Goal: Navigation & Orientation: Find specific page/section

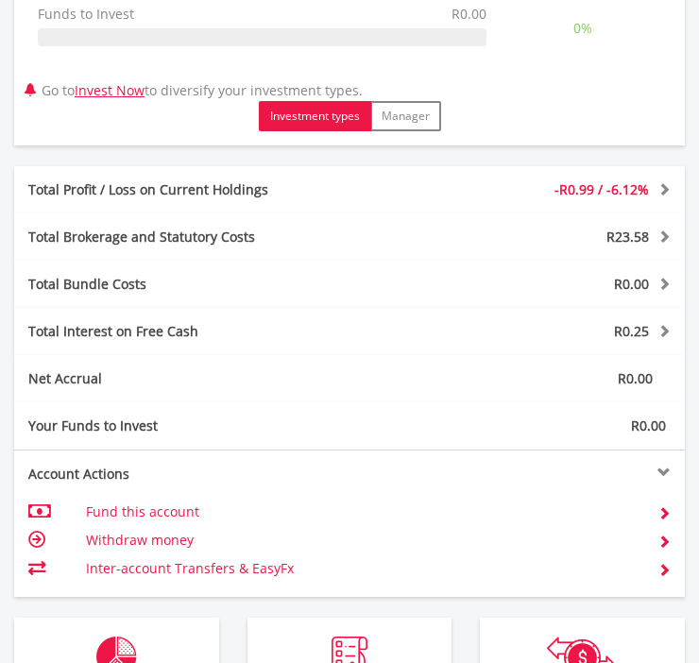
scroll to position [1306, 0]
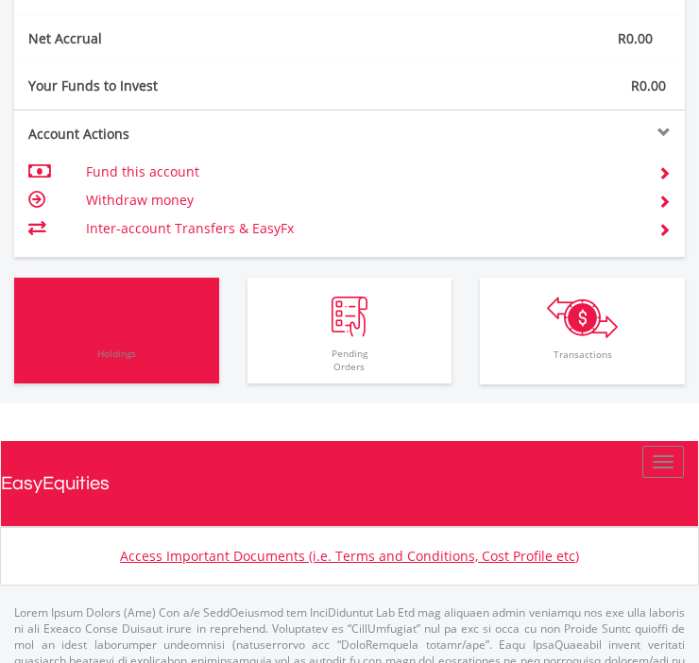
click at [116, 331] on button "Holdings All Holdings" at bounding box center [116, 331] width 205 height 106
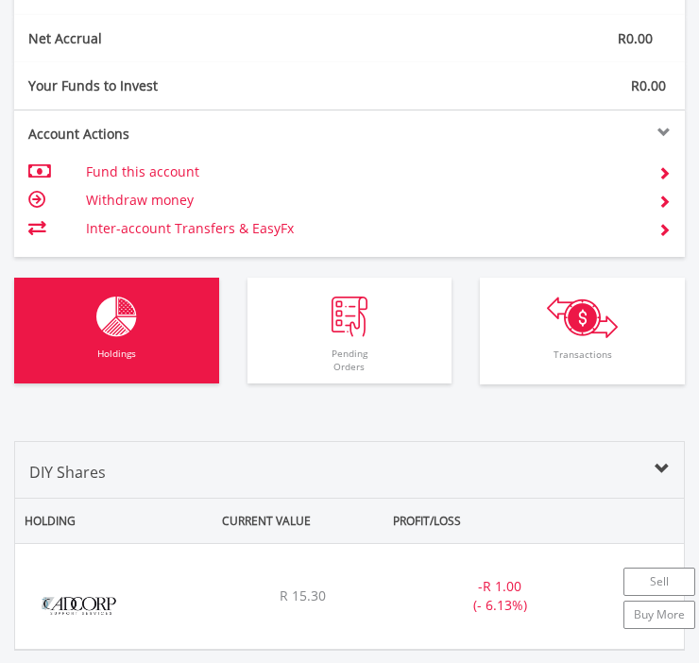
scroll to position [1707, 0]
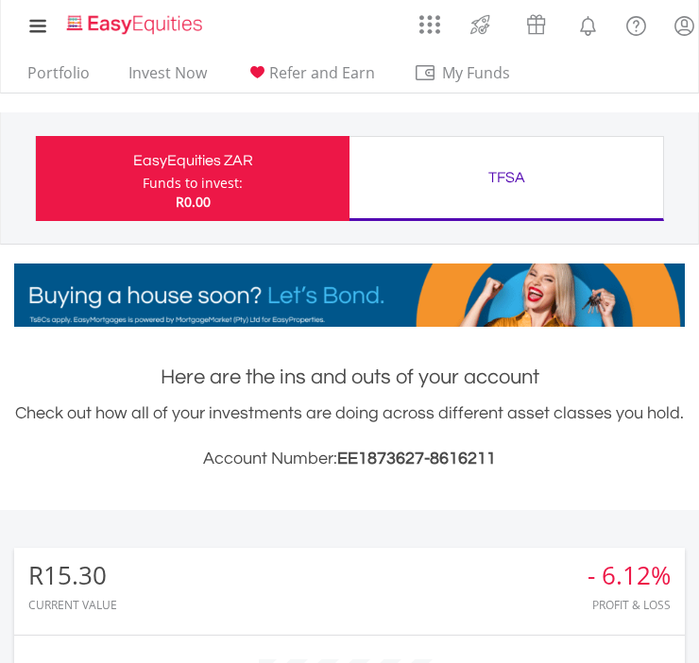
scroll to position [1306, 0]
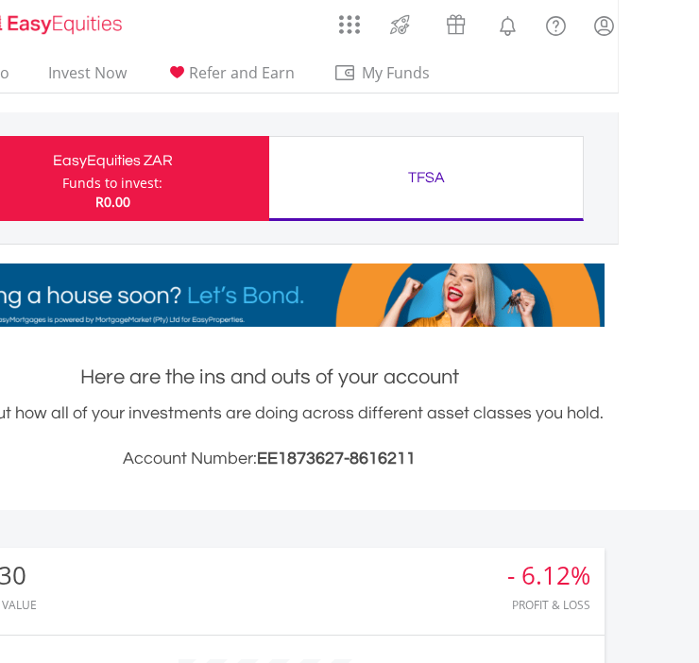
scroll to position [0, 0]
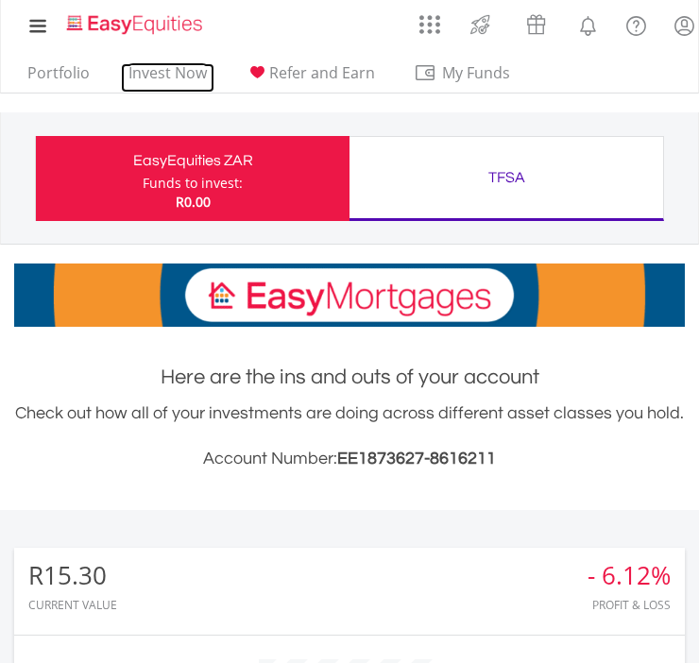
click at [165, 78] on link "Invest Now" at bounding box center [168, 77] width 94 height 29
